Goal: Task Accomplishment & Management: Manage account settings

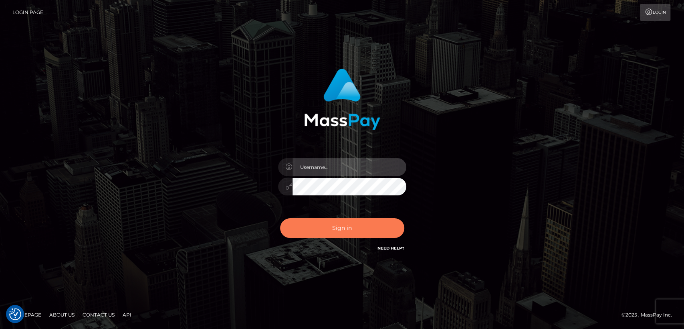
type input "nt.es"
click at [324, 228] on button "Sign in" at bounding box center [342, 228] width 124 height 20
type input "nt.es"
click at [320, 225] on button "Sign in" at bounding box center [342, 228] width 124 height 20
type input "[DOMAIN_NAME]"
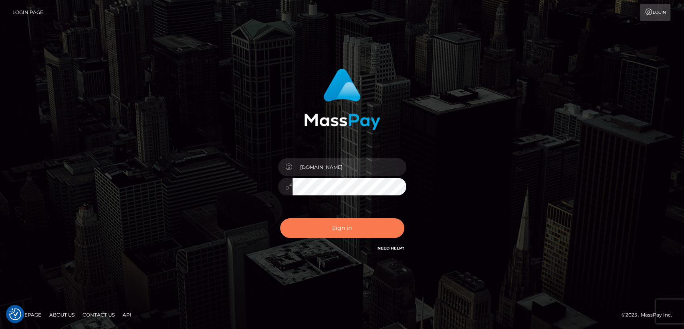
click at [320, 225] on button "Sign in" at bounding box center [342, 228] width 124 height 20
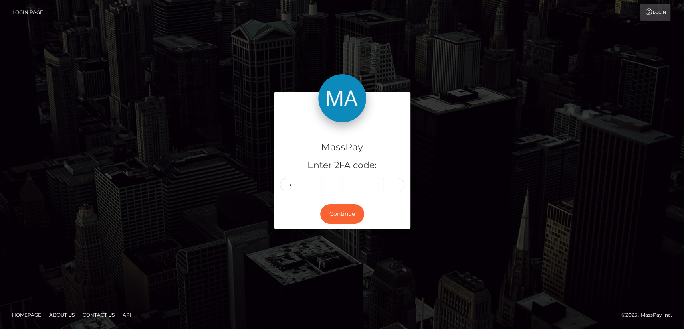
type input "4"
type input "9"
type input "4"
type input "1"
type input "4"
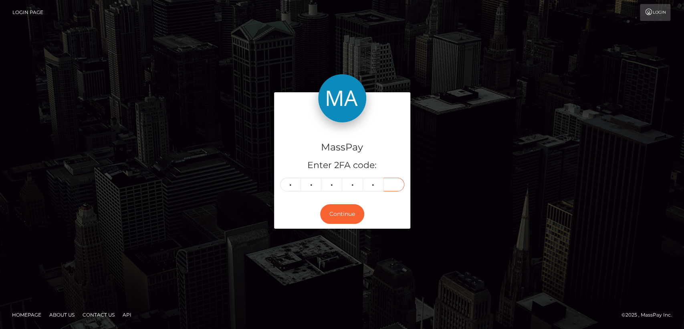
type input "4"
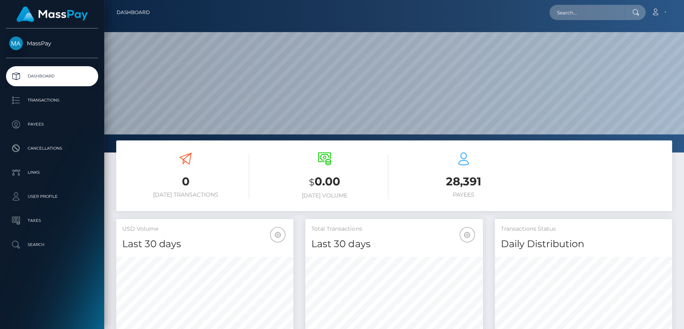
scroll to position [141, 177]
click at [605, 17] on input "text" at bounding box center [586, 12] width 75 height 15
paste input "beehonneybee1@gmail.com"
type input "beehonneybee1@gmail.com"
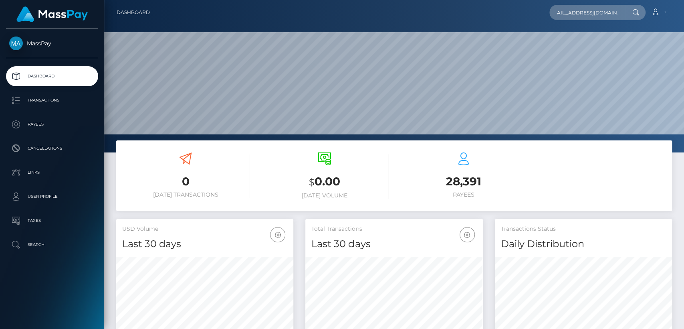
scroll to position [0, 0]
click at [637, 17] on div at bounding box center [635, 12] width 21 height 15
click at [636, 12] on icon at bounding box center [635, 12] width 7 height 6
click at [623, 11] on input "beehonneybee1@gmail.com" at bounding box center [586, 12] width 75 height 15
click at [613, 11] on input "beehonneybee1@gmail.com" at bounding box center [586, 12] width 75 height 15
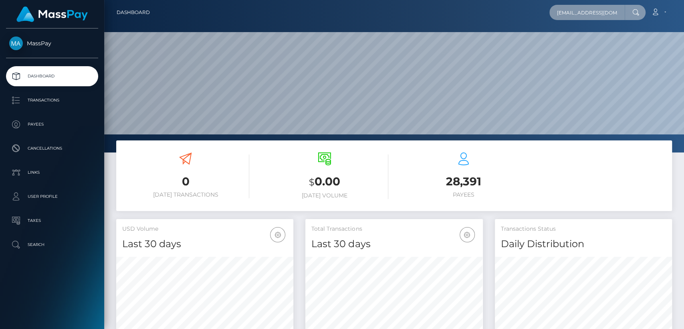
scroll to position [0, 9]
